Goal: Task Accomplishment & Management: Use online tool/utility

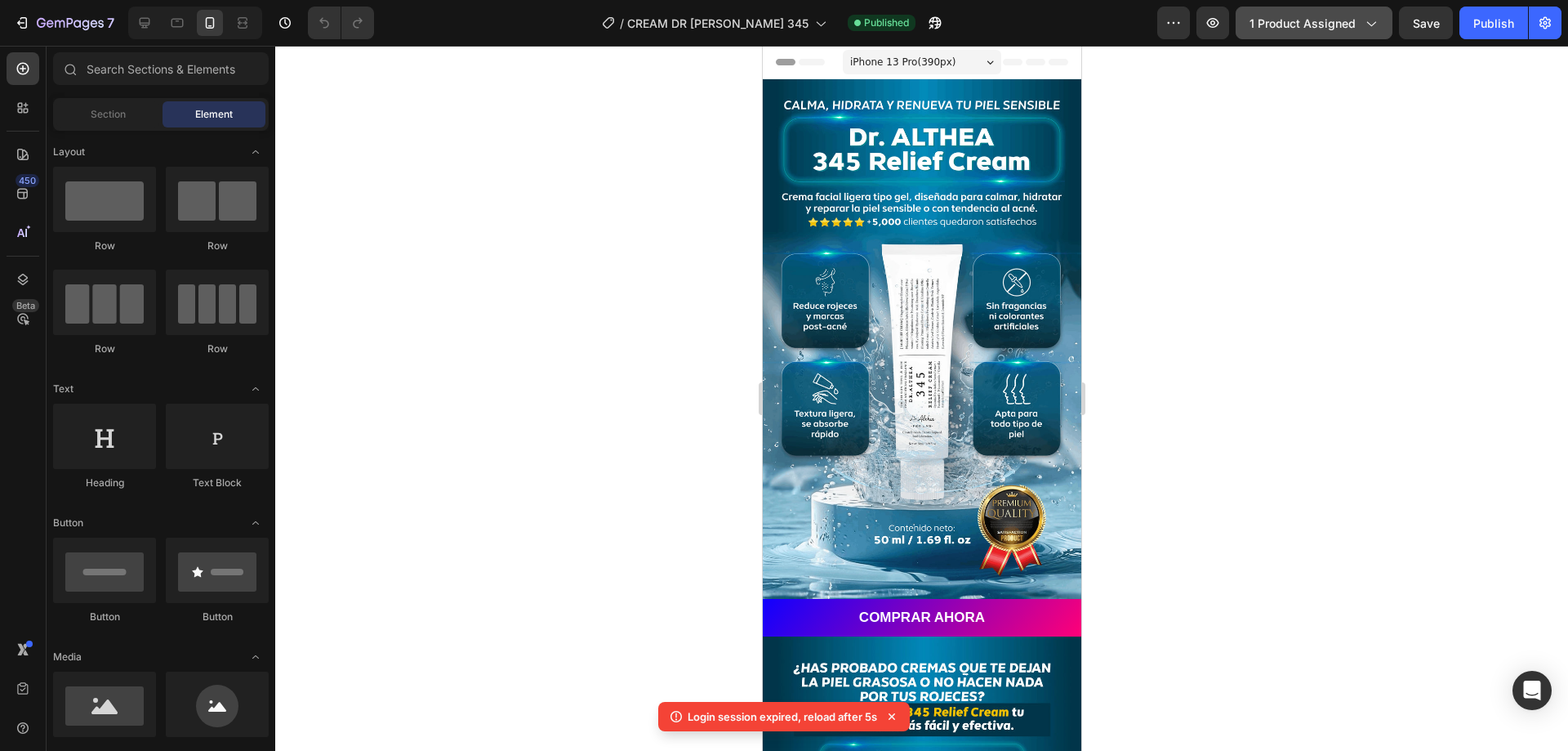
click at [1318, 17] on span "1 product assigned" at bounding box center [1303, 23] width 106 height 17
click at [1331, 31] on button "1 product assigned" at bounding box center [1314, 23] width 156 height 32
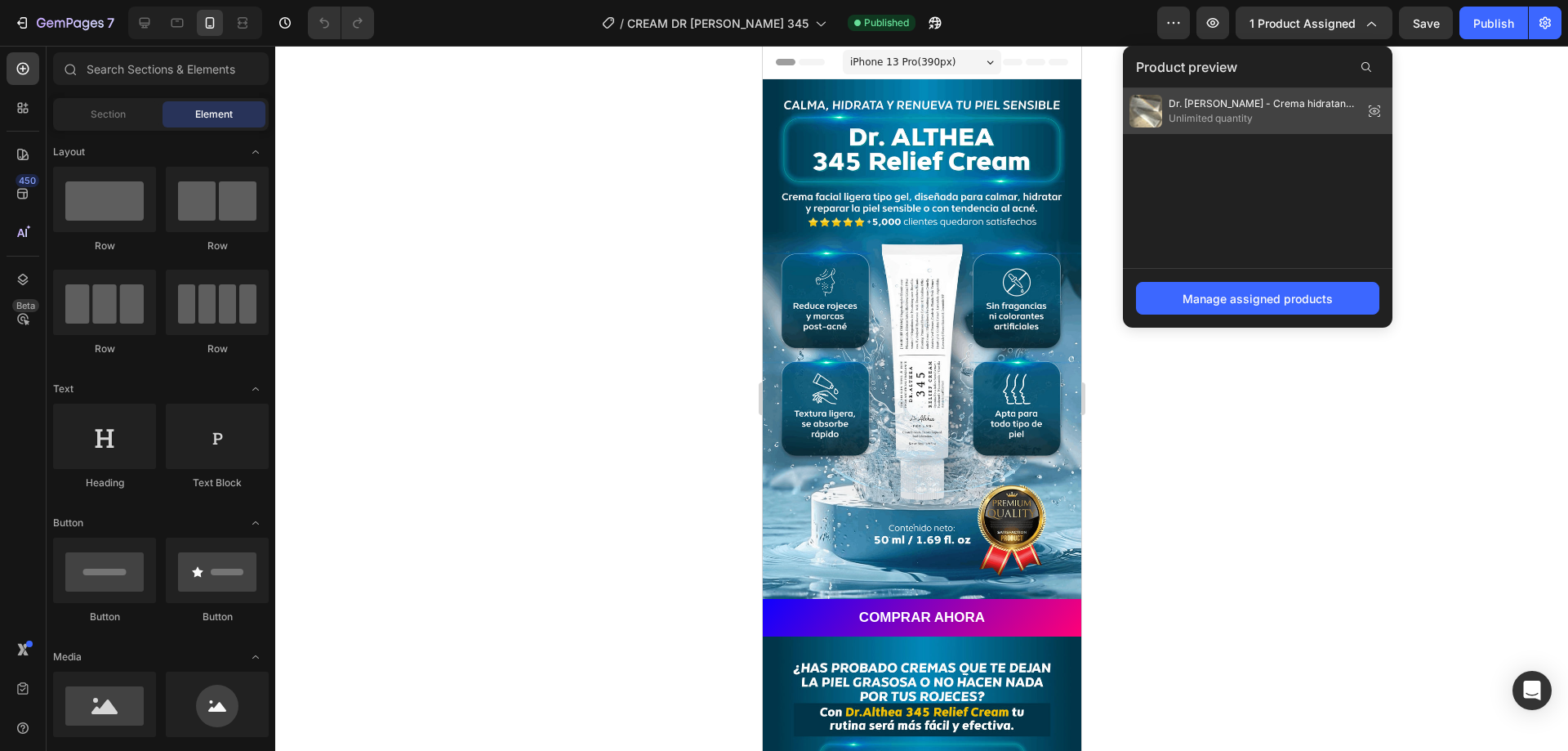
click at [1364, 111] on icon at bounding box center [1374, 111] width 23 height 23
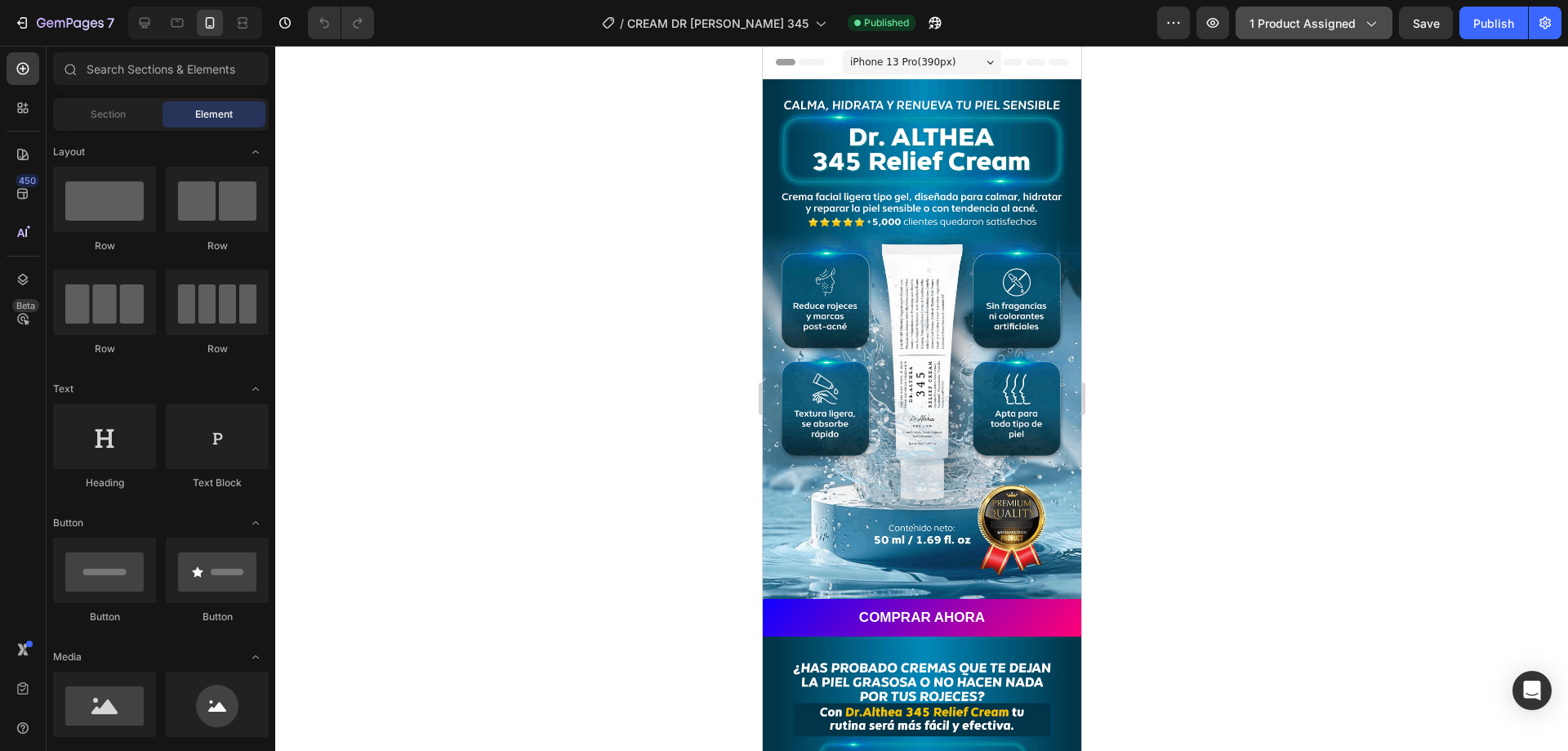
click at [1318, 25] on span "1 product assigned" at bounding box center [1303, 23] width 106 height 17
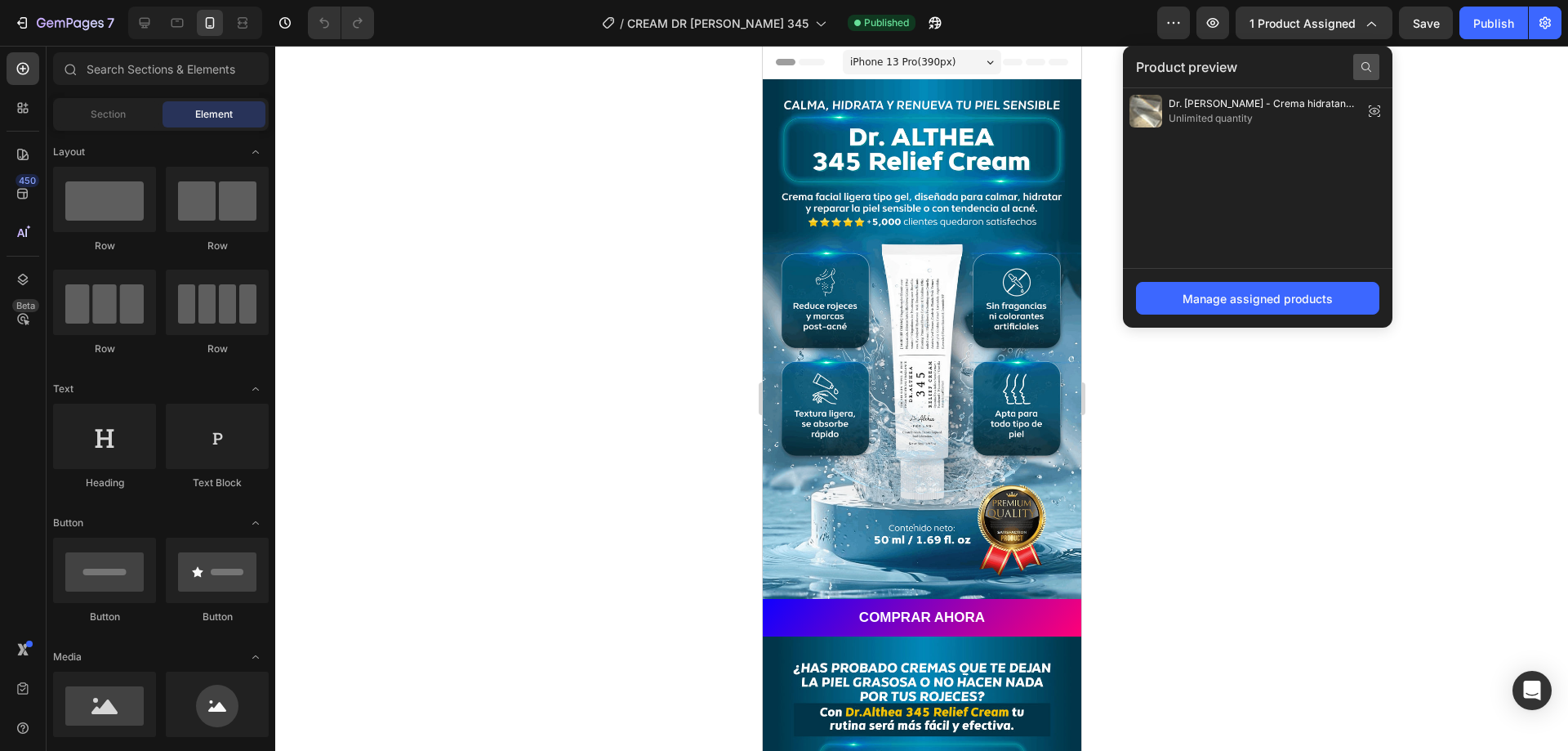
click at [1368, 61] on icon at bounding box center [1366, 66] width 13 height 13
type input "dr"
click at [1358, 67] on icon at bounding box center [1363, 66] width 13 height 13
click at [1441, 112] on div at bounding box center [922, 398] width 1293 height 705
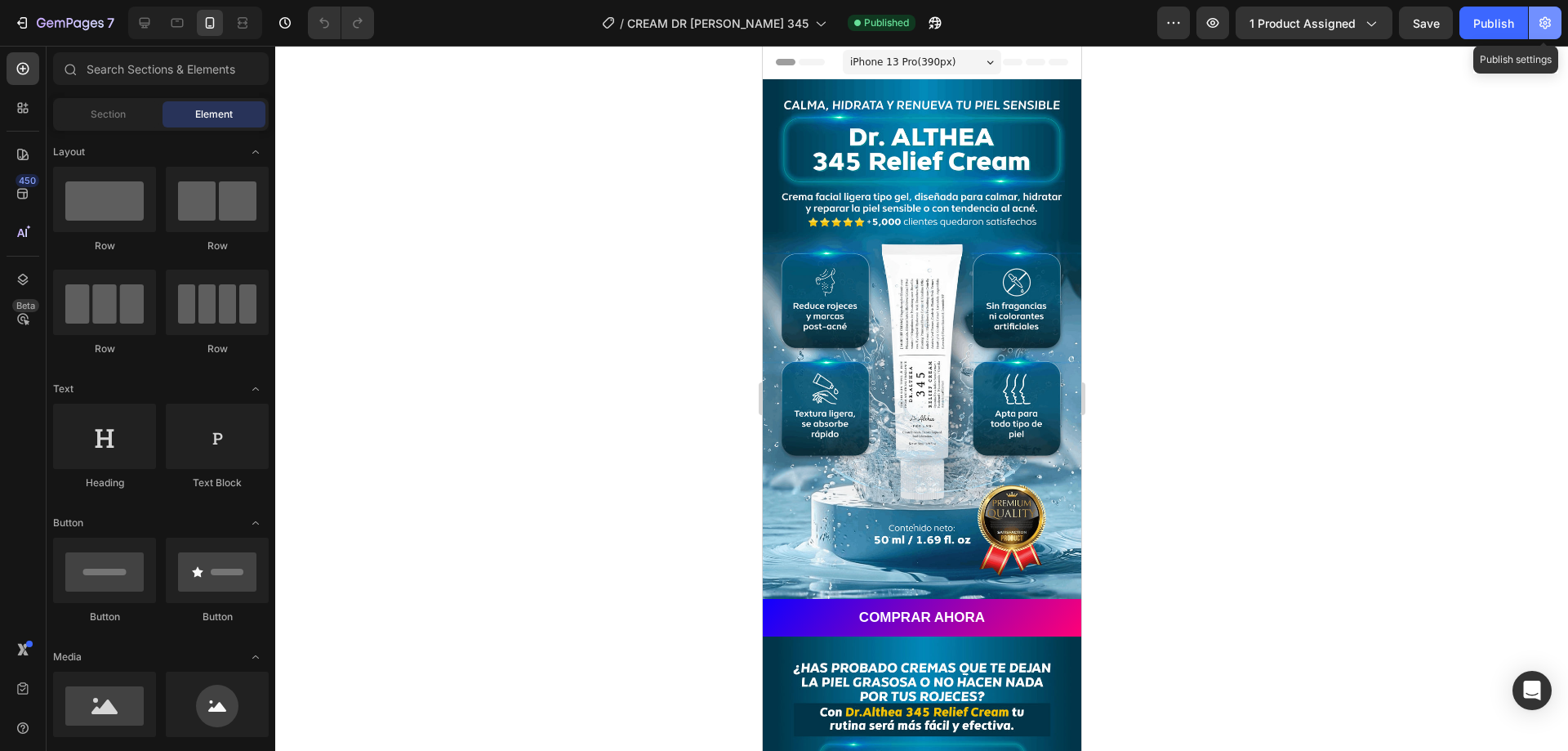
click at [1543, 26] on icon "button" at bounding box center [1545, 23] width 11 height 12
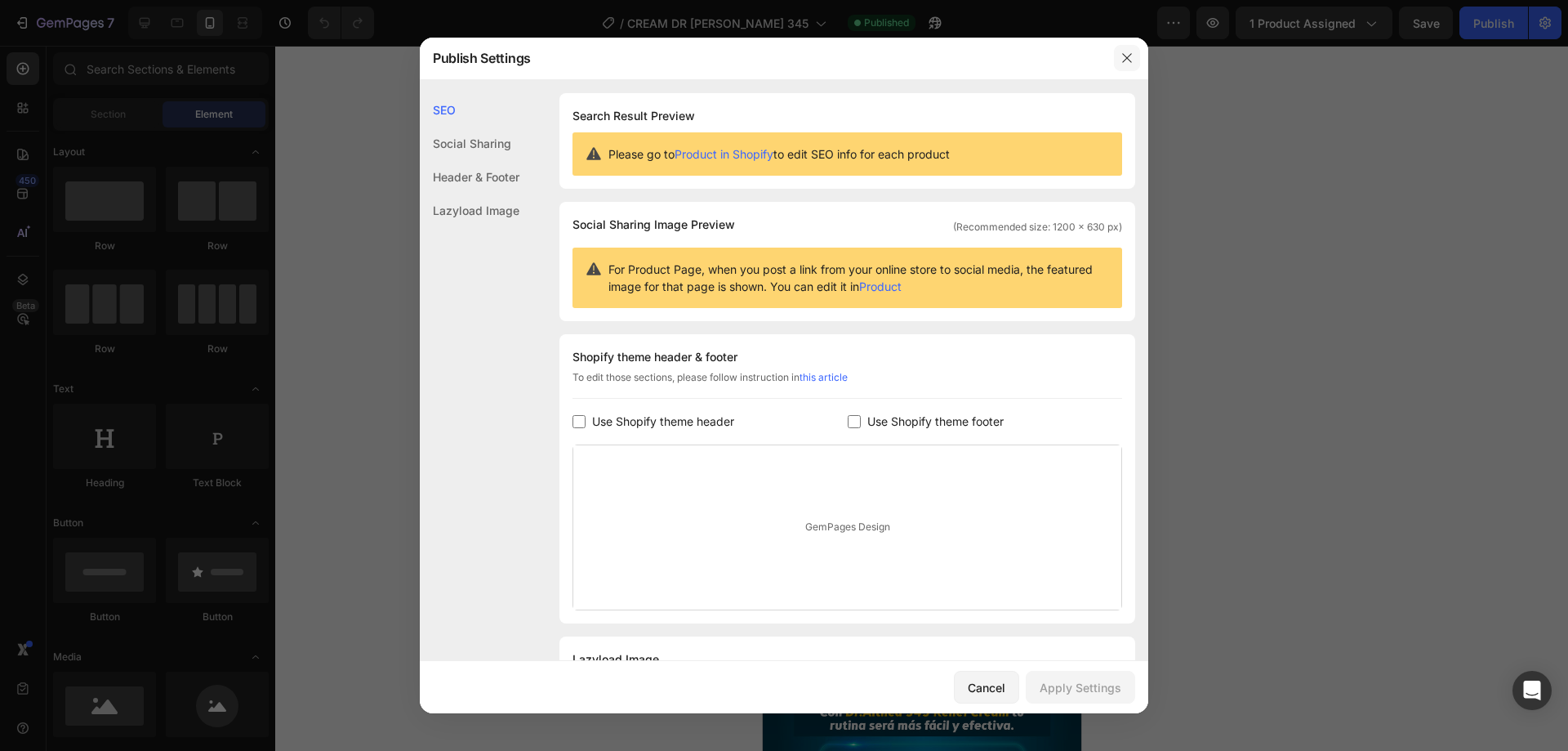
click at [1128, 59] on icon "button" at bounding box center [1127, 58] width 9 height 9
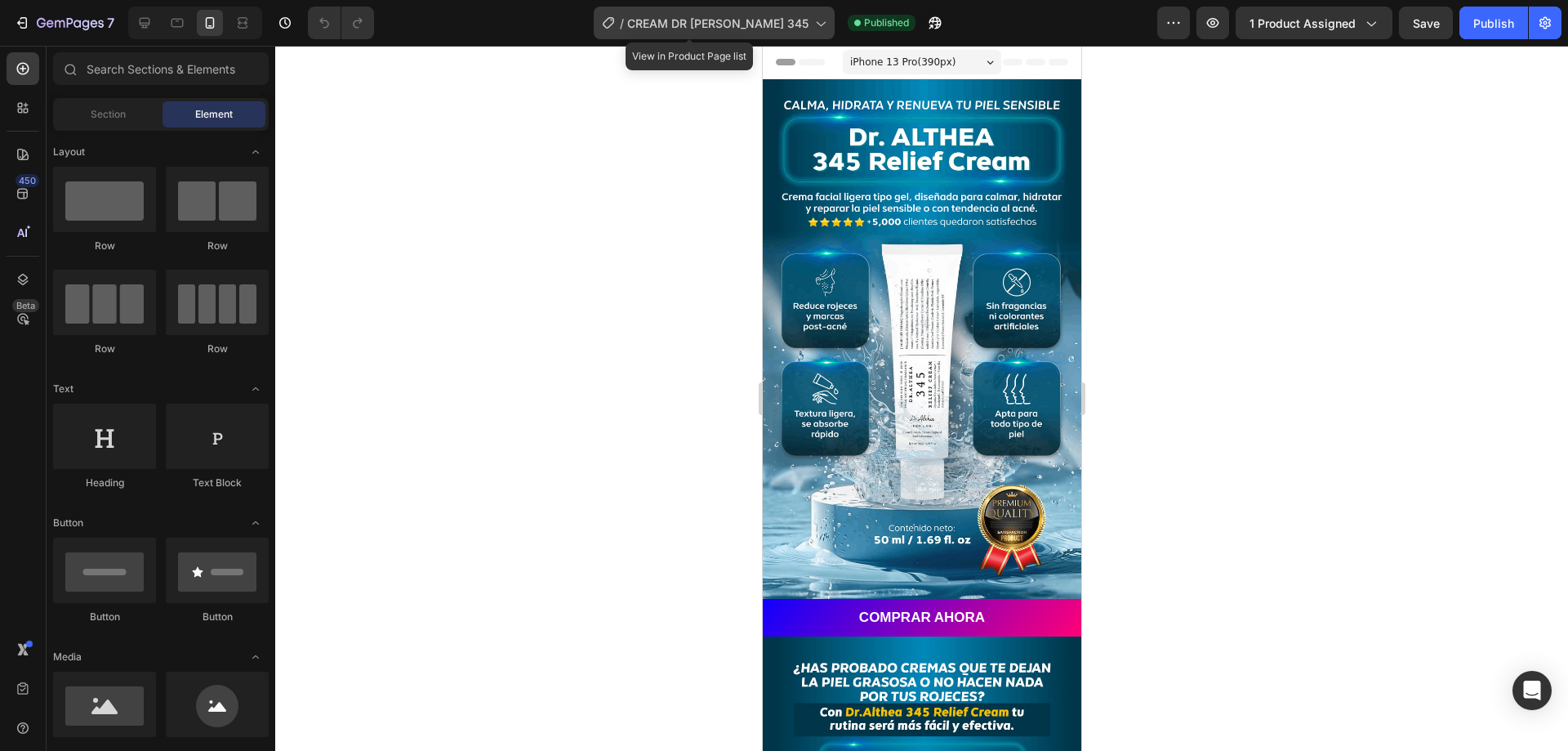
click at [812, 21] on icon at bounding box center [820, 22] width 16 height 16
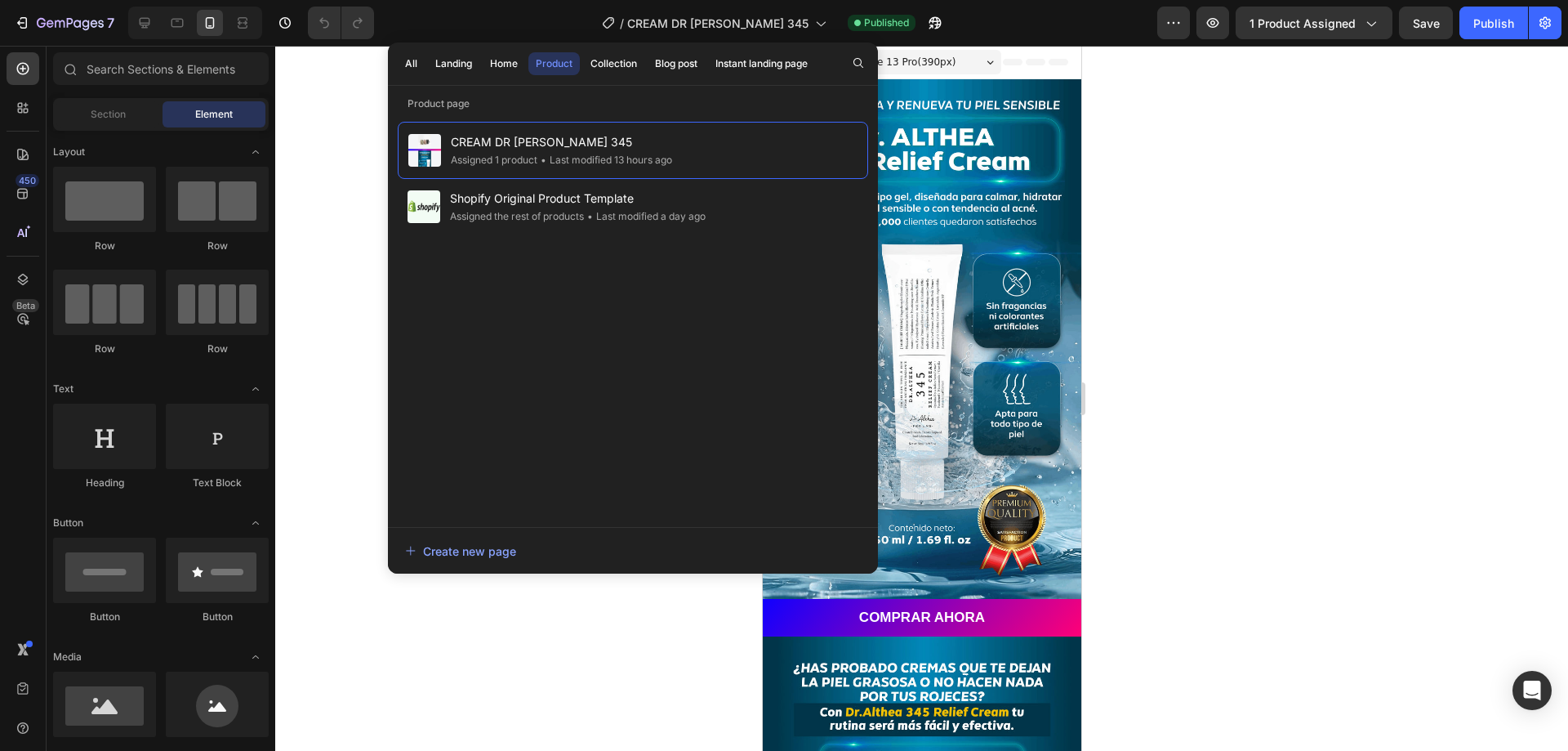
click at [1208, 176] on div at bounding box center [922, 398] width 1293 height 705
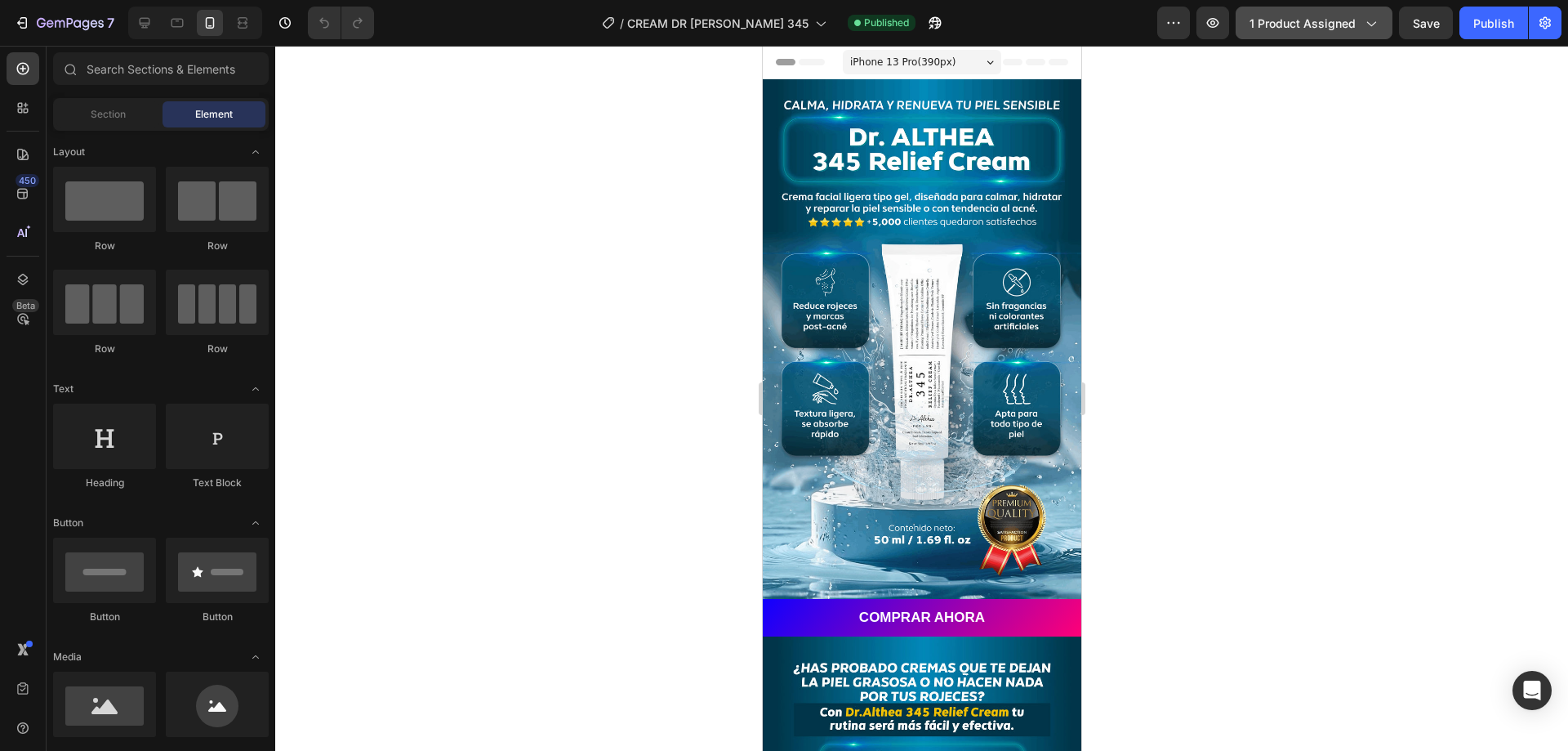
click at [1270, 20] on span "1 product assigned" at bounding box center [1303, 23] width 106 height 17
click at [1175, 33] on button "button" at bounding box center [1173, 23] width 32 height 32
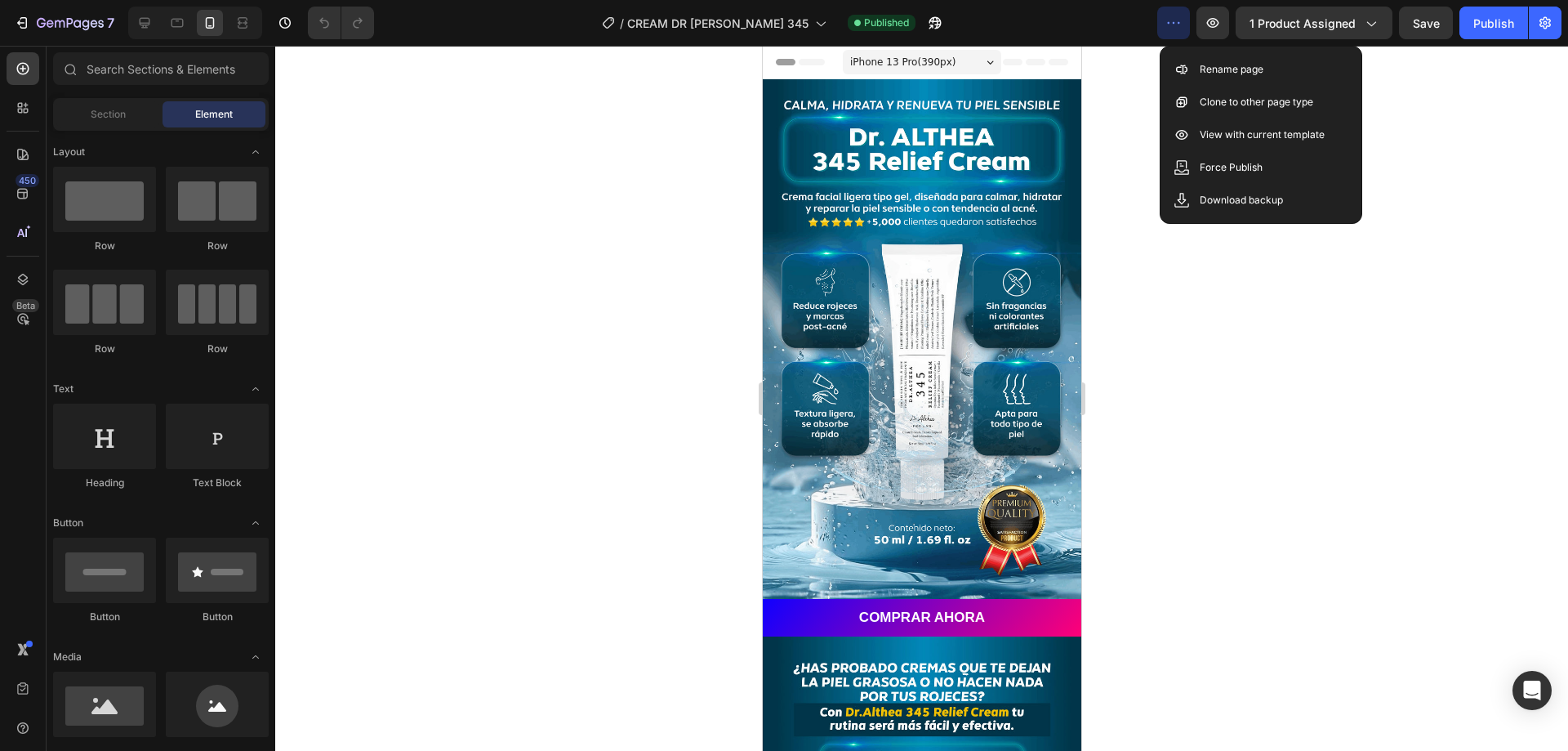
click at [1429, 191] on div at bounding box center [922, 398] width 1293 height 705
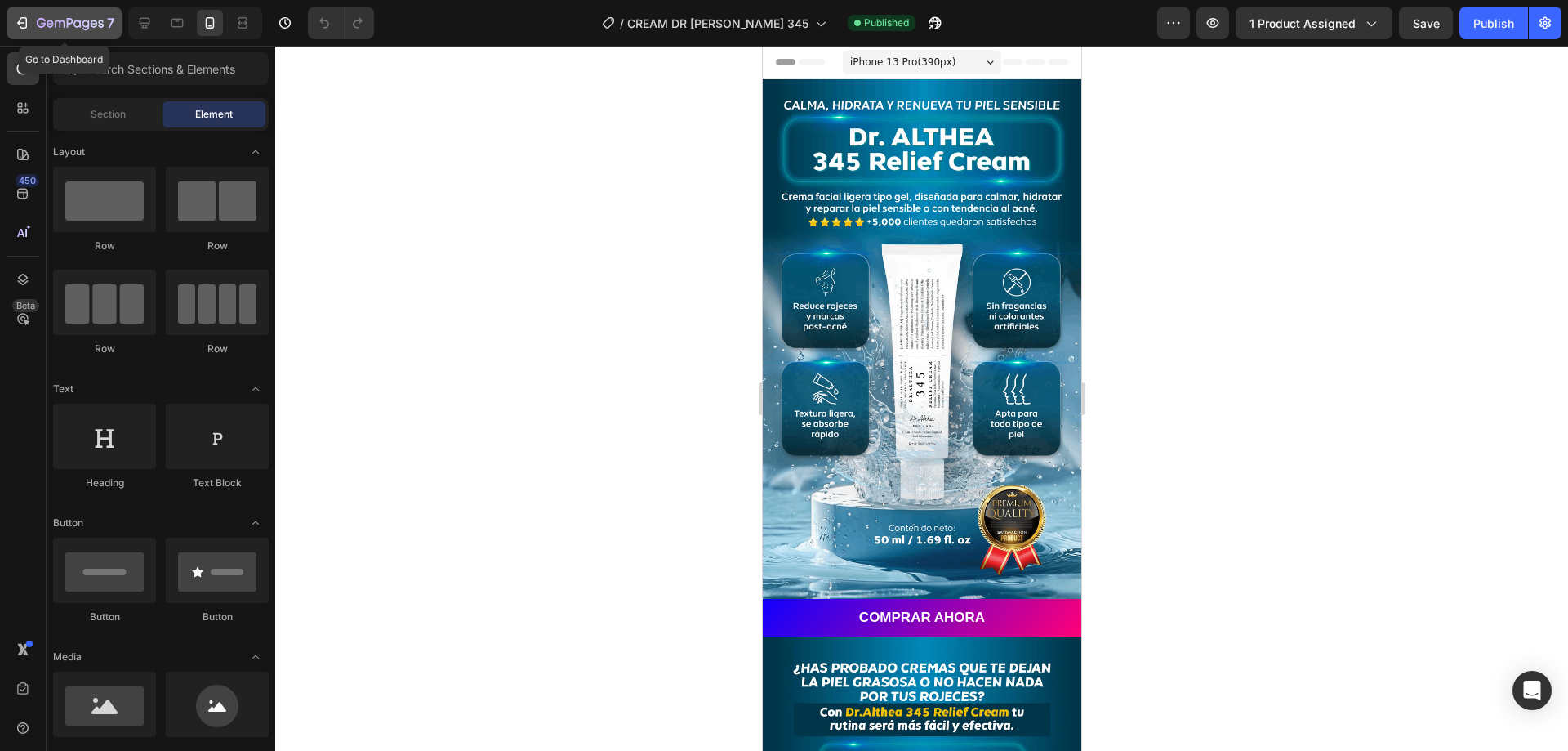
click at [27, 20] on icon "button" at bounding box center [24, 22] width 8 height 11
